Goal: Task Accomplishment & Management: Use online tool/utility

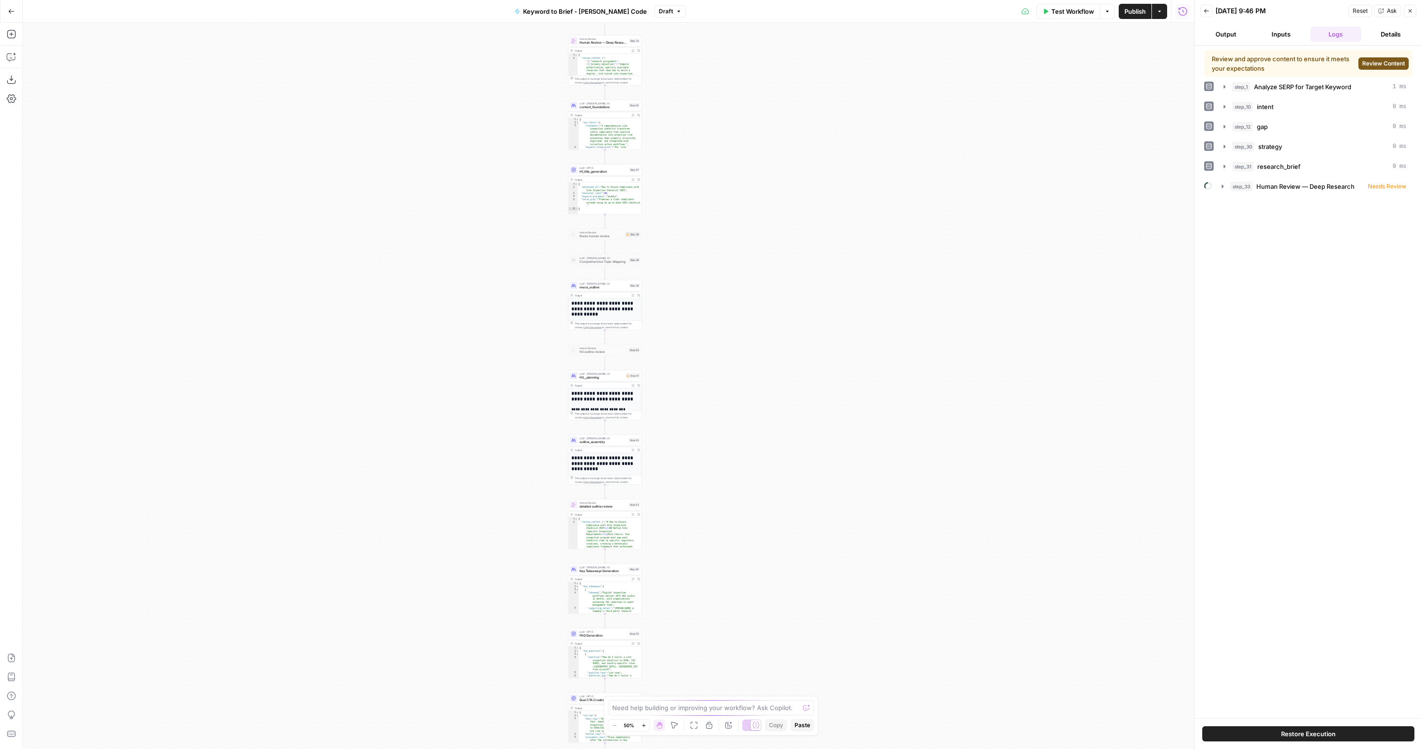
click at [8, 17] on button "Go Back" at bounding box center [11, 11] width 17 height 17
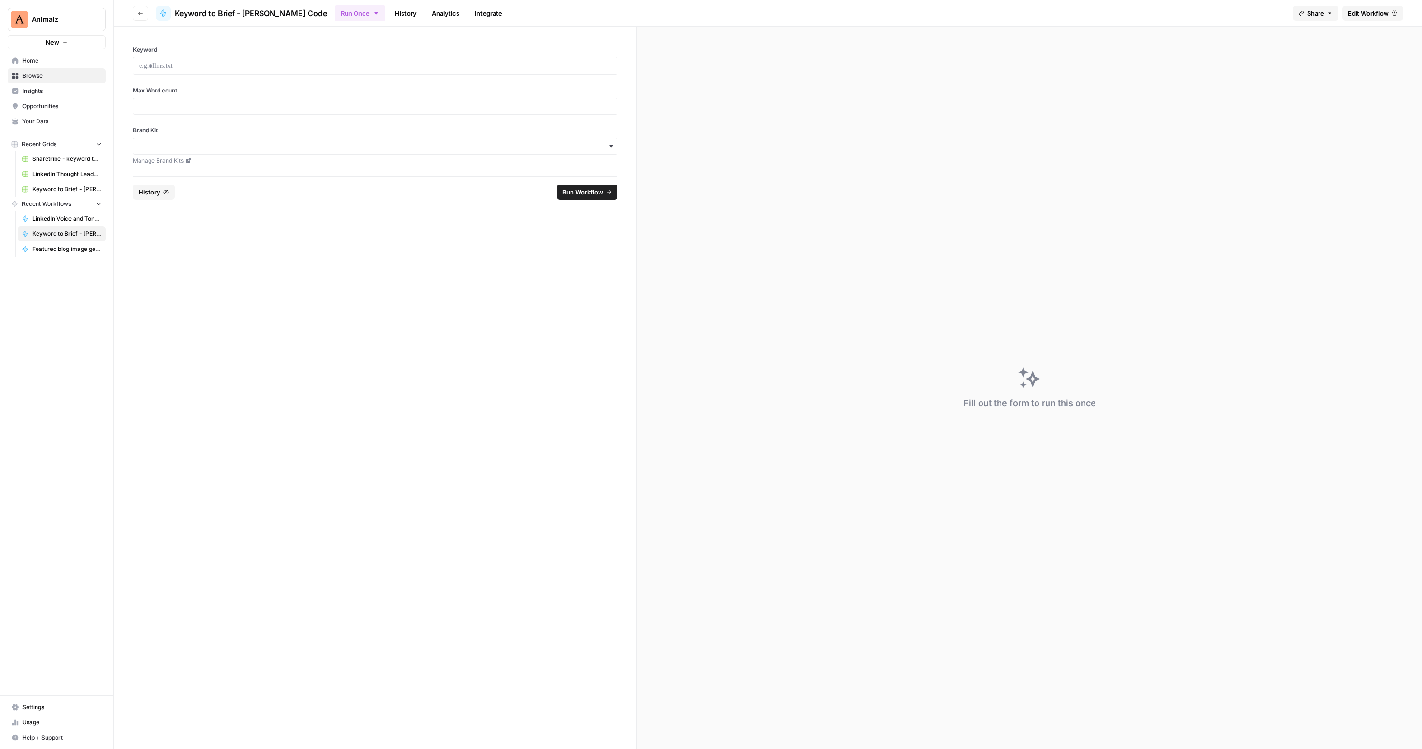
click at [51, 202] on span "Recent Workflows" at bounding box center [46, 204] width 49 height 9
click at [51, 75] on span "Browse" at bounding box center [61, 76] width 79 height 9
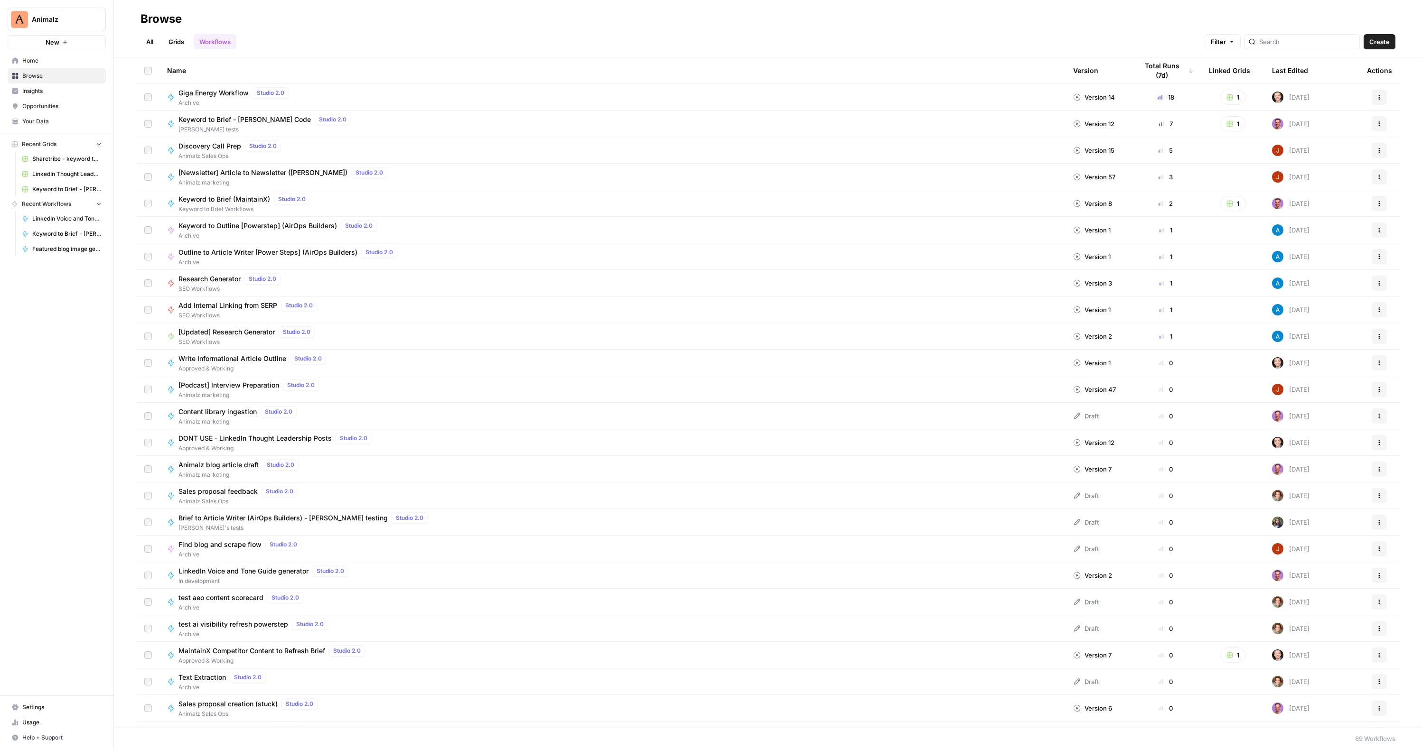
click at [152, 41] on link "All" at bounding box center [150, 41] width 19 height 15
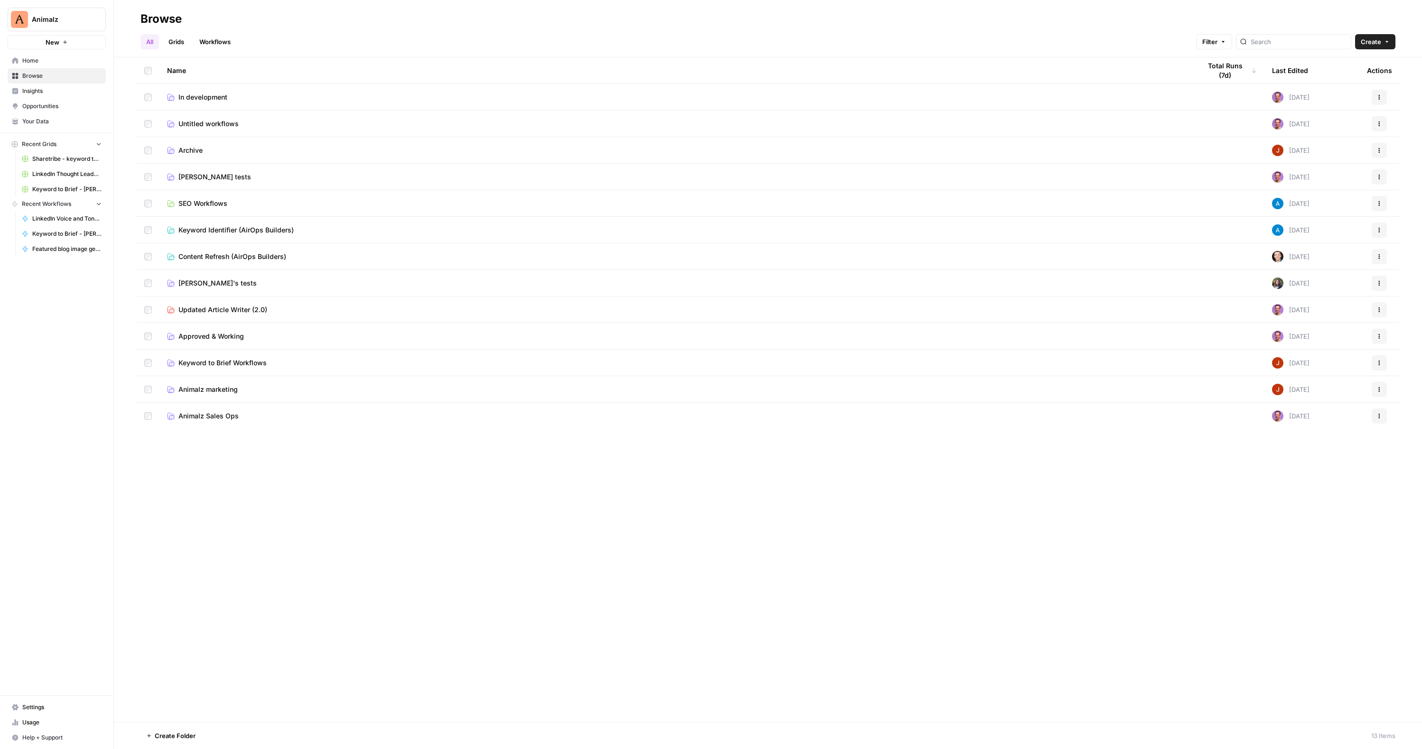
click at [216, 334] on span "Approved & Working" at bounding box center [211, 336] width 66 height 9
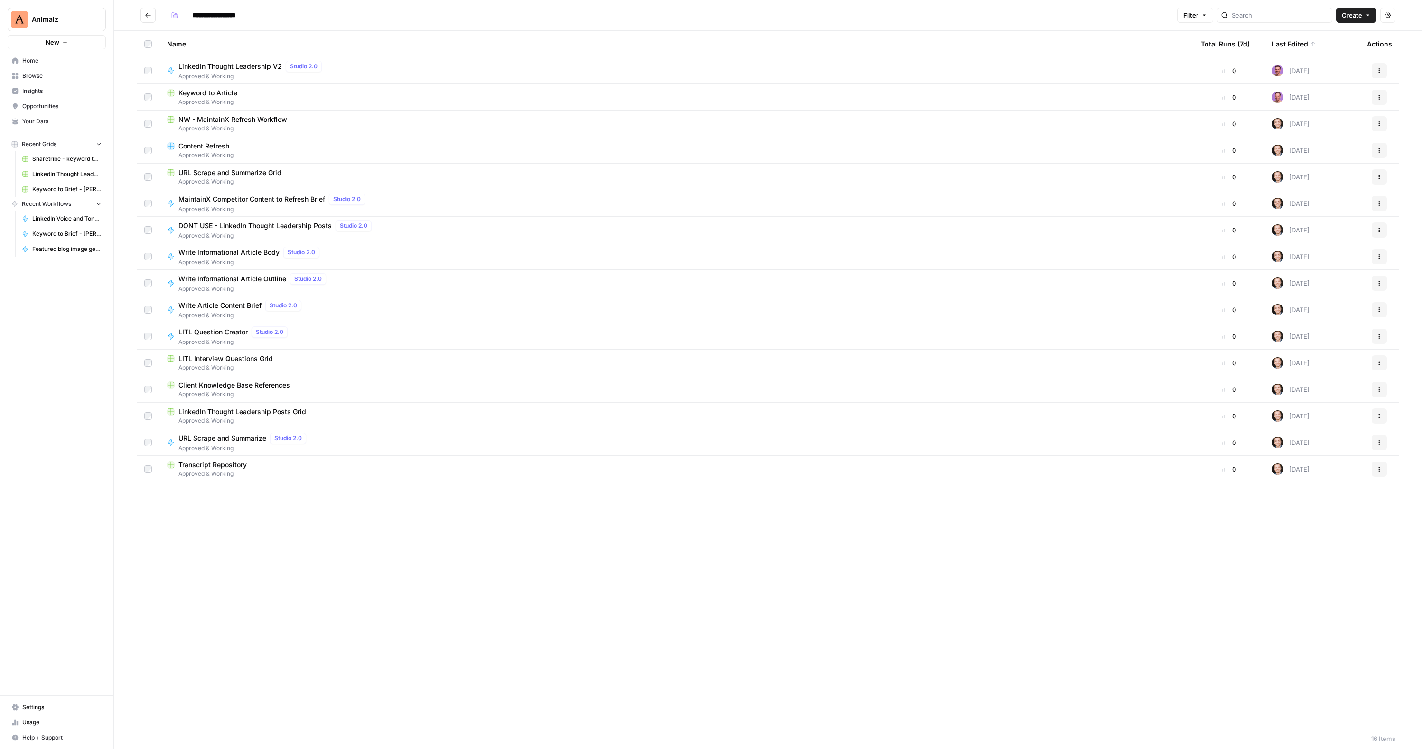
click at [257, 62] on span "LinkedIn Thought Leadership V2" at bounding box center [229, 66] width 103 height 9
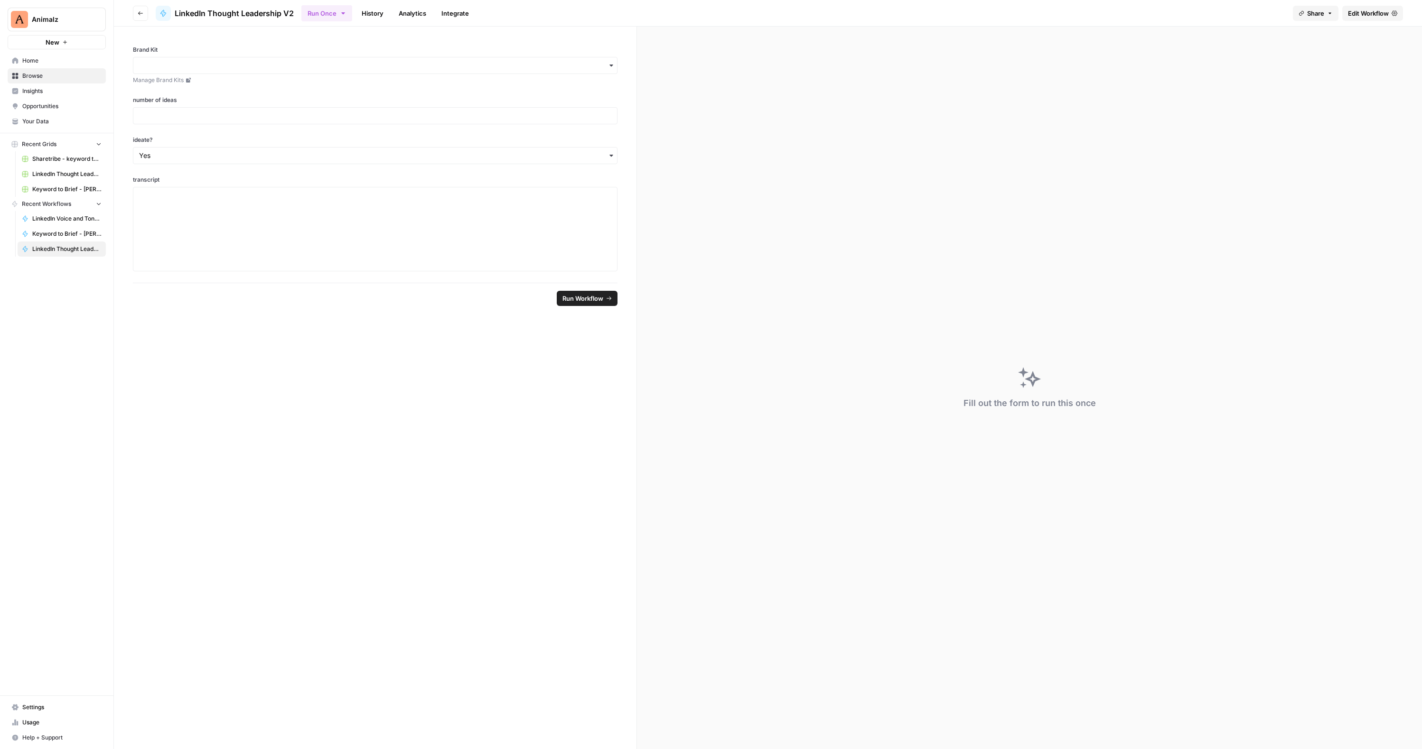
click at [1367, 14] on span "Edit Workflow" at bounding box center [1368, 13] width 41 height 9
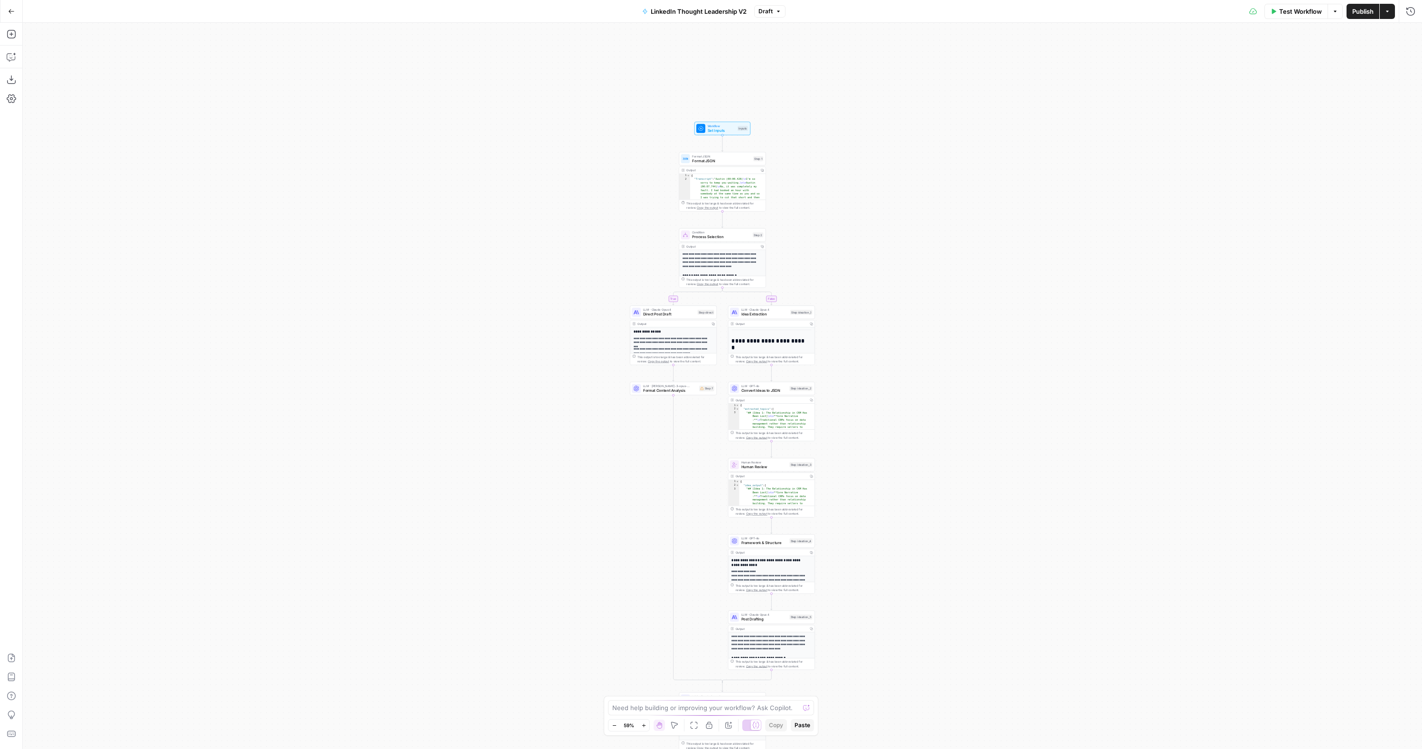
click at [10, 15] on button "Go Back" at bounding box center [11, 11] width 17 height 17
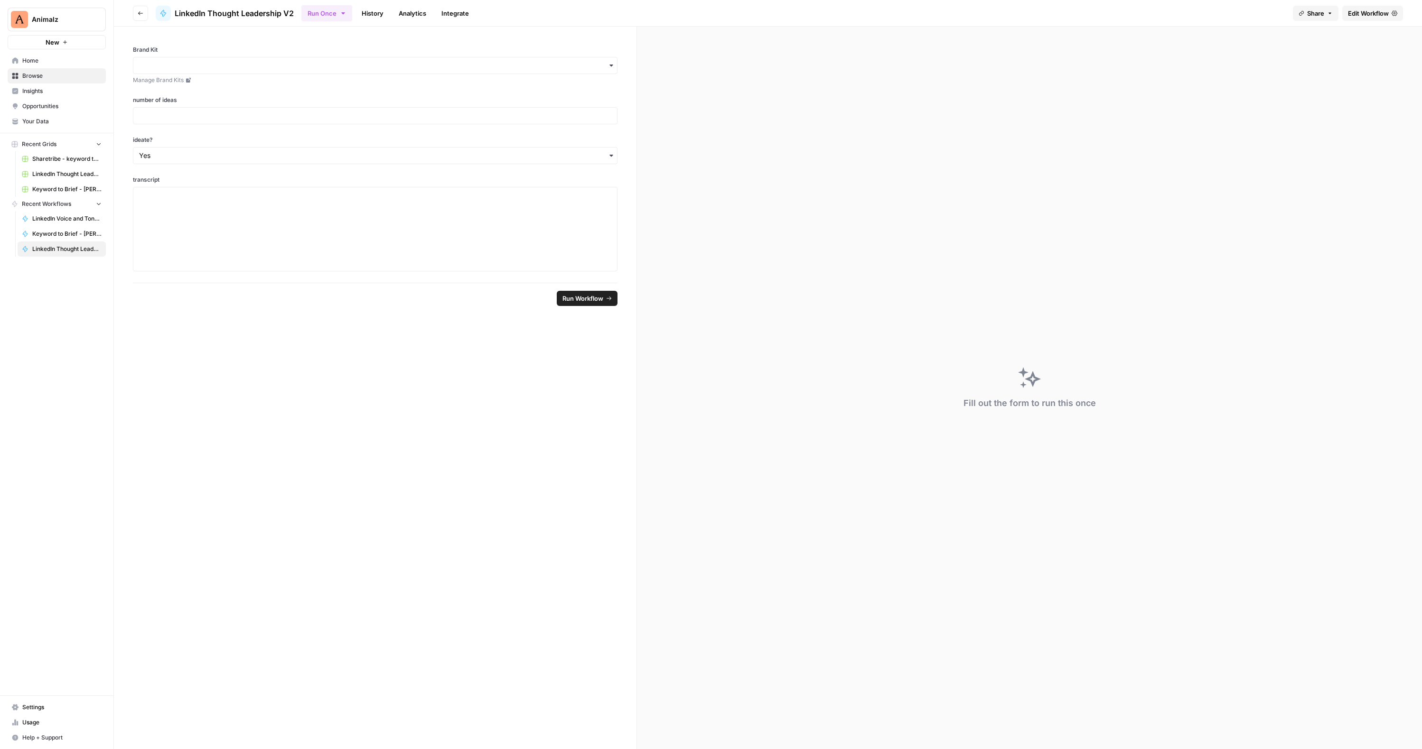
click at [48, 122] on span "Your Data" at bounding box center [61, 121] width 79 height 9
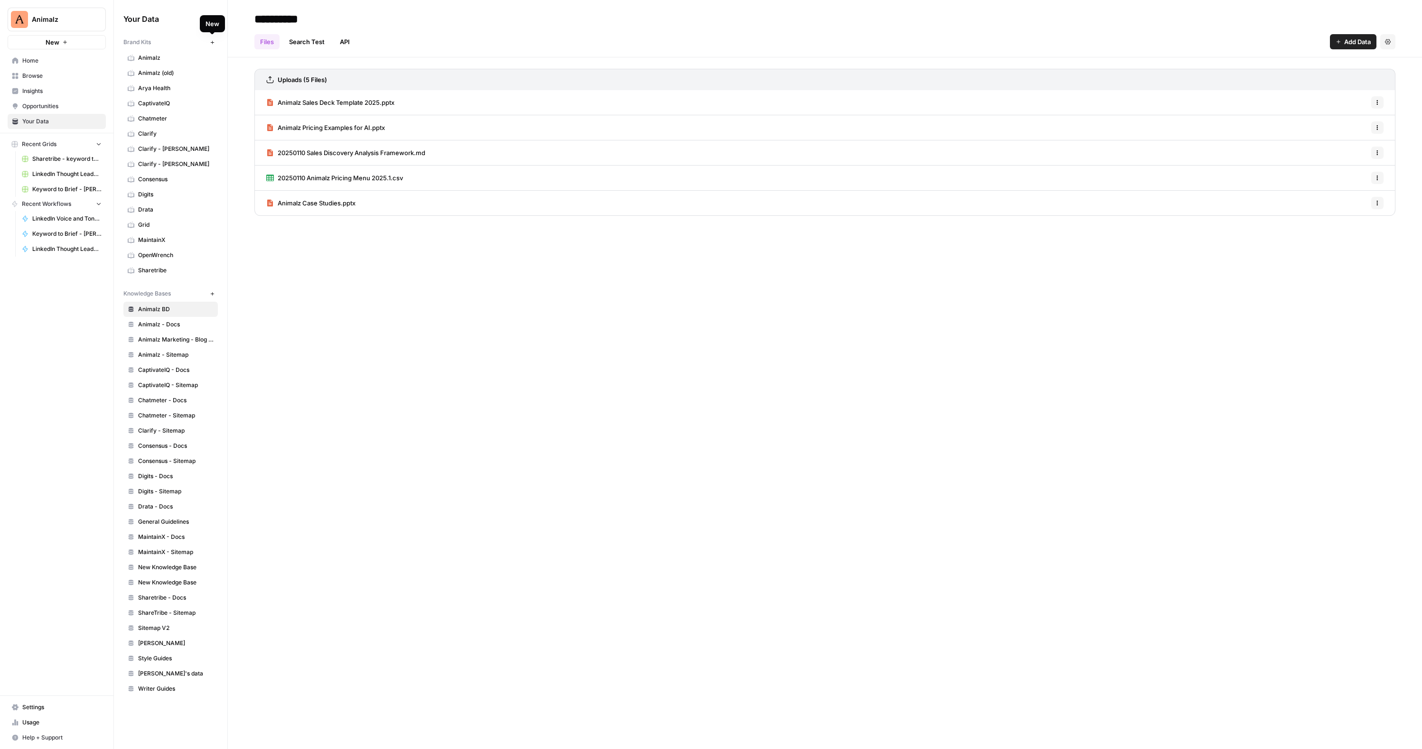
click at [209, 41] on button "New" at bounding box center [211, 42] width 11 height 11
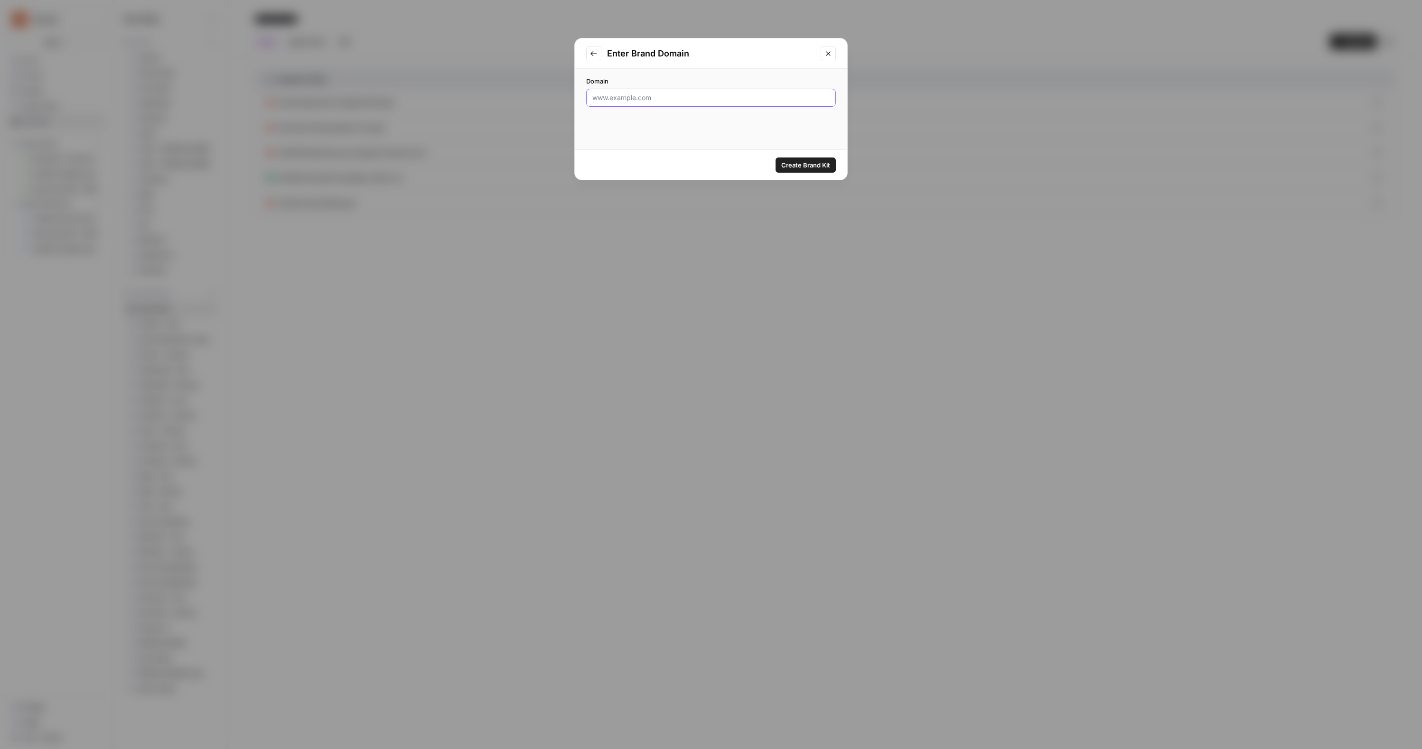
click at [627, 96] on input "Domain" at bounding box center [710, 97] width 237 height 9
paste input "s"
click at [685, 96] on input "Domain" at bounding box center [710, 97] width 237 height 9
type input "[PERSON_NAME][DOMAIN_NAME]"
click at [795, 163] on span "Create Brand Kit" at bounding box center [805, 164] width 49 height 9
